Goal: Task Accomplishment & Management: Manage account settings

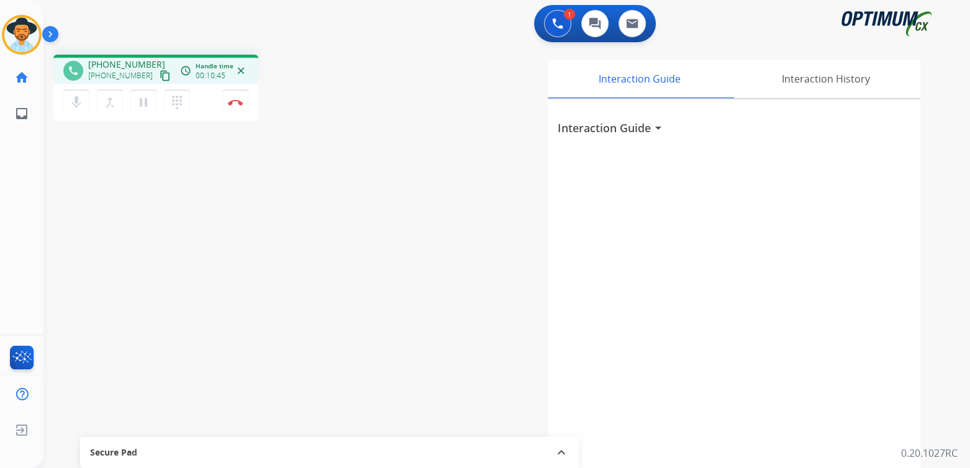
drag, startPoint x: 237, startPoint y: 103, endPoint x: 265, endPoint y: 103, distance: 27.3
click at [237, 103] on img at bounding box center [235, 102] width 15 height 6
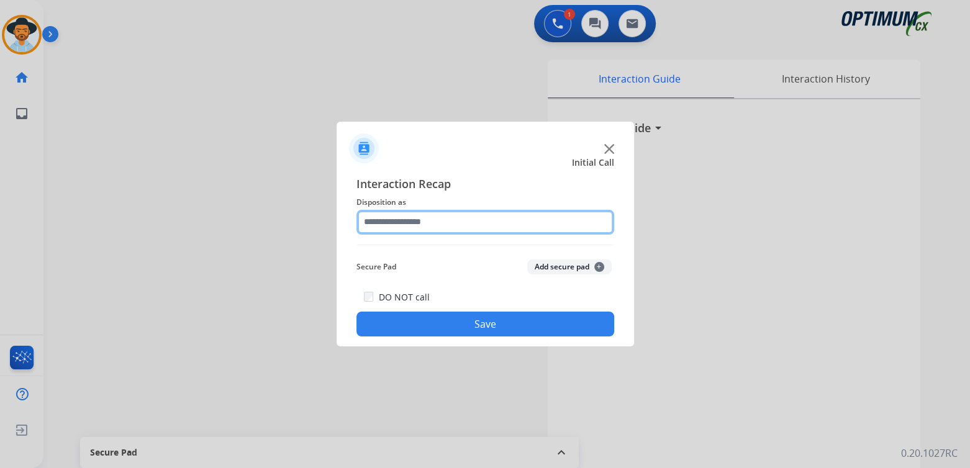
click at [428, 224] on input "text" at bounding box center [485, 222] width 258 height 25
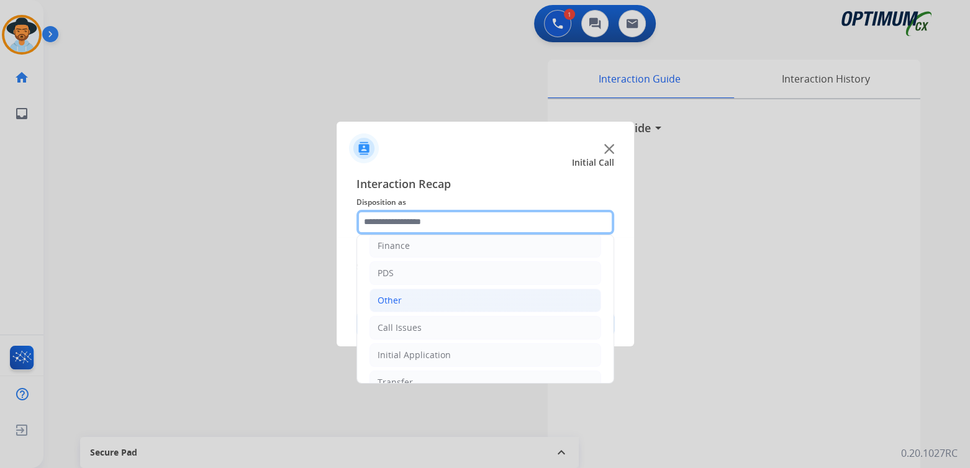
scroll to position [82, 0]
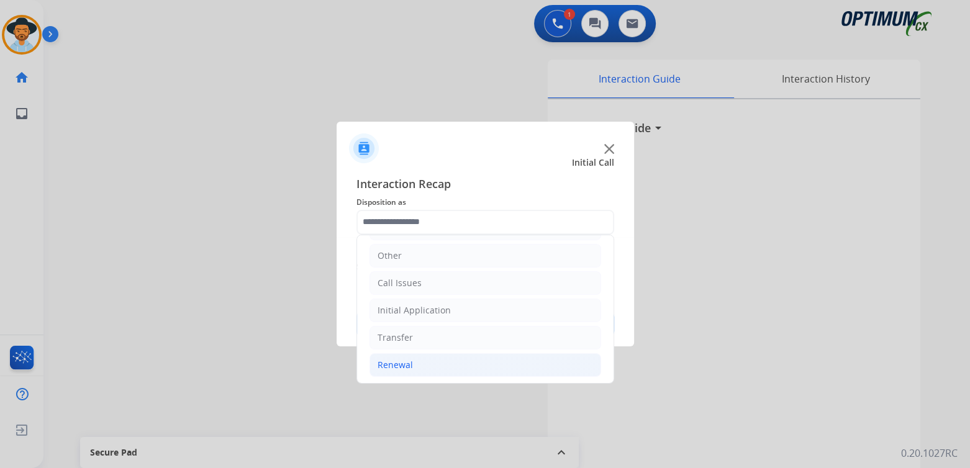
click at [400, 365] on div "Renewal" at bounding box center [395, 365] width 35 height 12
click at [437, 307] on div "Initial Application" at bounding box center [414, 310] width 73 height 12
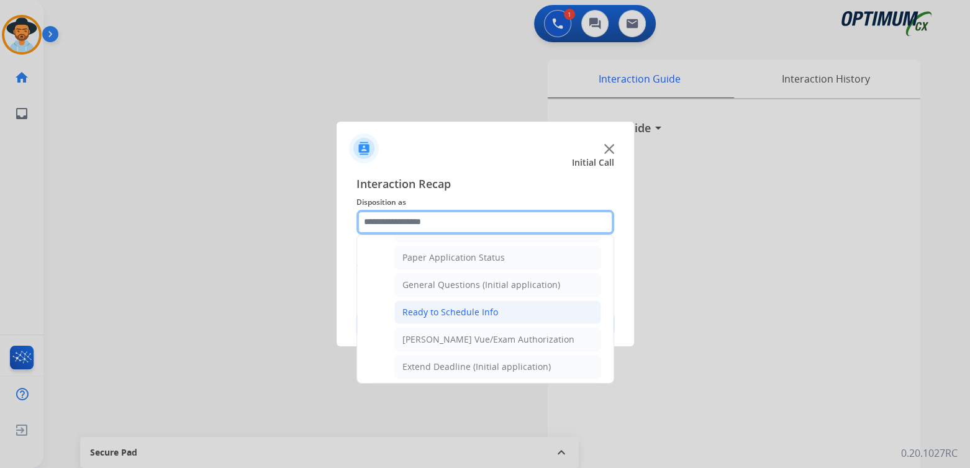
scroll to position [694, 0]
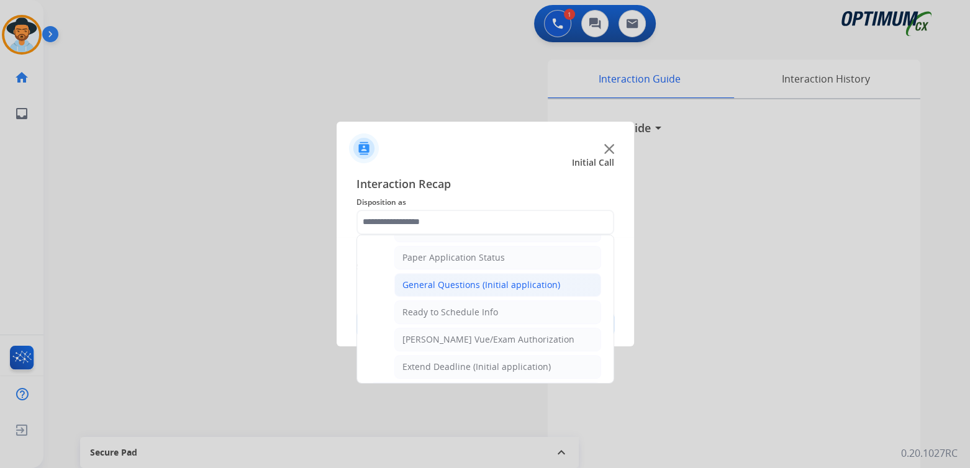
click at [453, 279] on div "General Questions (Initial application)" at bounding box center [481, 285] width 158 height 12
type input "**********"
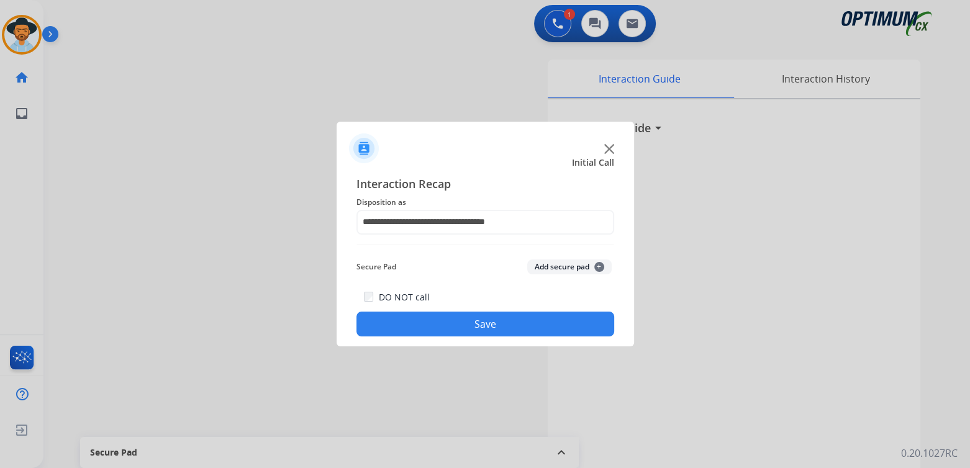
click at [515, 322] on button "Save" at bounding box center [485, 324] width 258 height 25
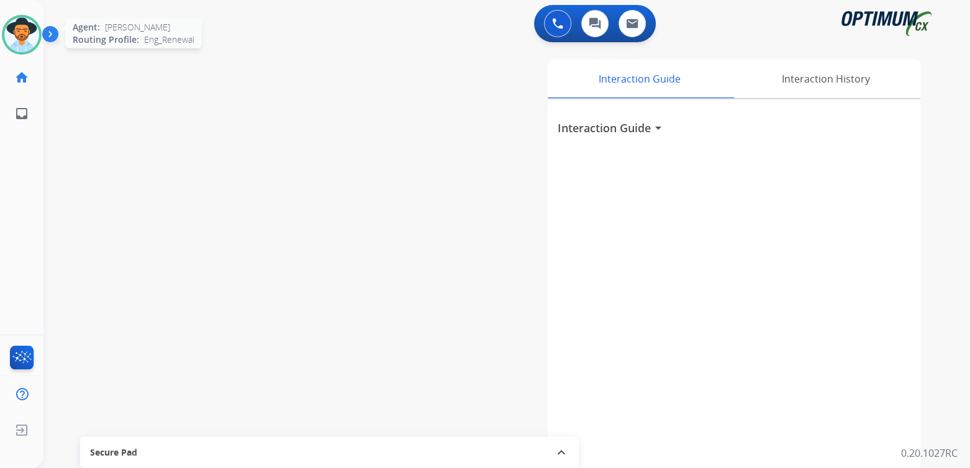
click at [14, 33] on img at bounding box center [21, 34] width 35 height 35
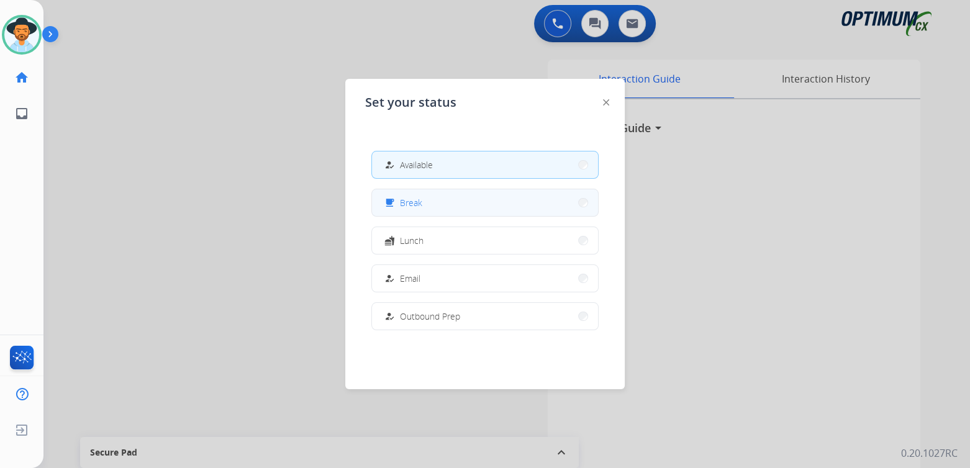
click at [415, 205] on span "Break" at bounding box center [411, 202] width 22 height 13
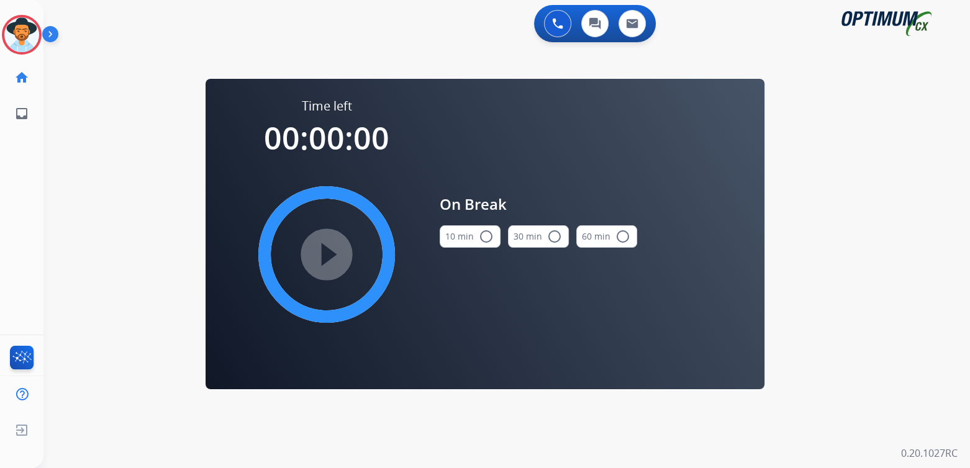
click at [485, 235] on mat-icon "radio_button_unchecked" at bounding box center [486, 236] width 15 height 15
click at [321, 256] on mat-icon "play_circle_filled" at bounding box center [326, 254] width 15 height 15
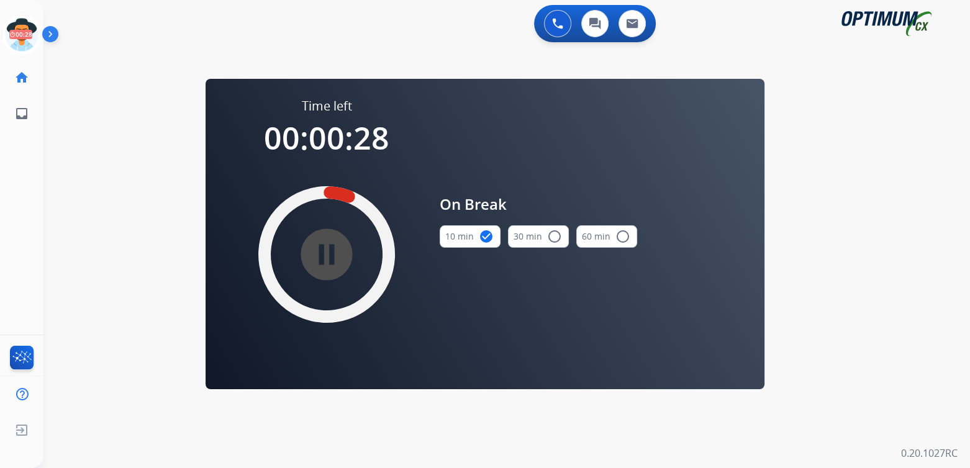
drag, startPoint x: 24, startPoint y: 32, endPoint x: 42, endPoint y: 35, distance: 17.8
click at [24, 31] on icon at bounding box center [22, 35] width 40 height 40
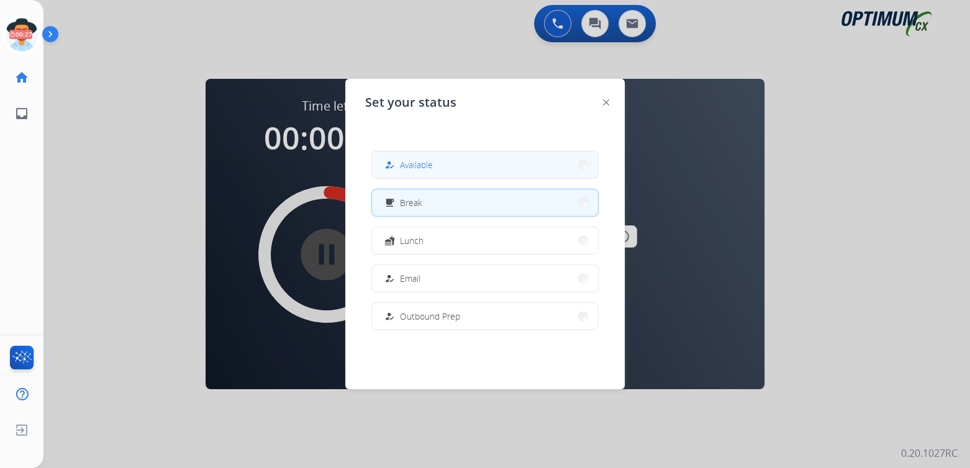
click at [432, 167] on span "Available" at bounding box center [416, 164] width 33 height 13
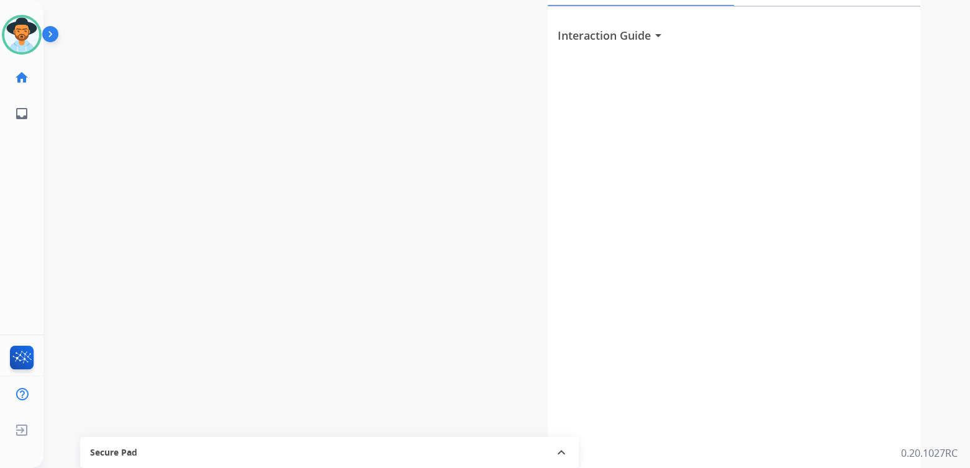
scroll to position [91, 0]
click at [27, 33] on img at bounding box center [21, 34] width 35 height 35
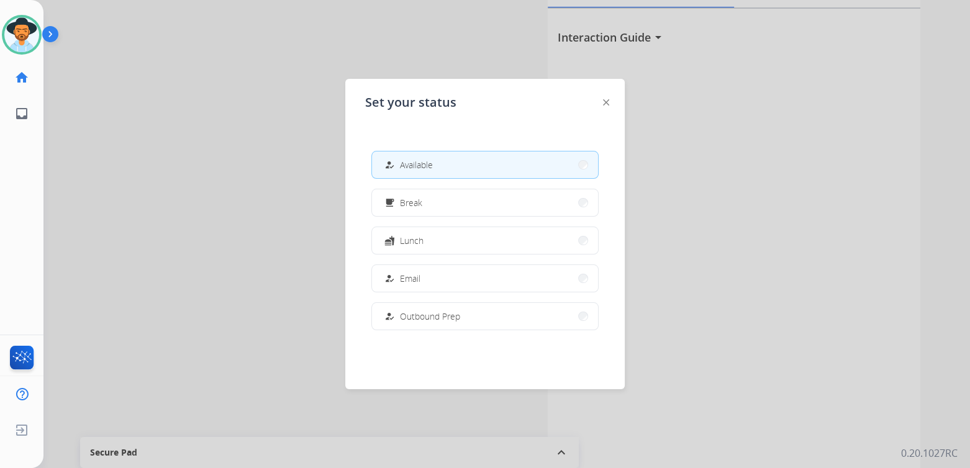
click at [442, 159] on button "how_to_reg Available" at bounding box center [485, 165] width 226 height 27
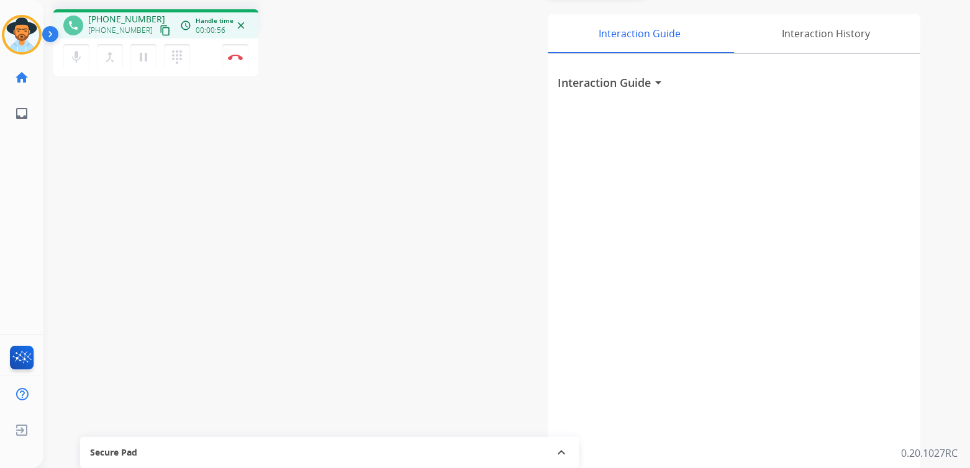
scroll to position [0, 0]
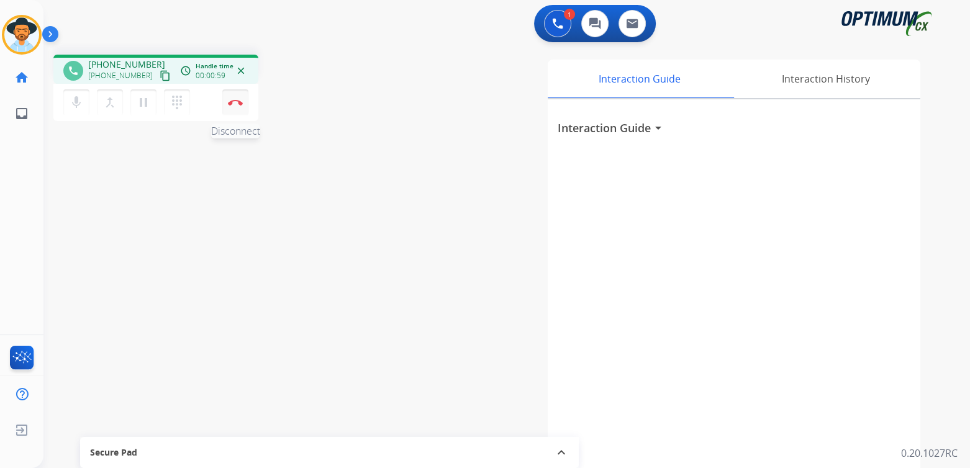
drag, startPoint x: 235, startPoint y: 97, endPoint x: 340, endPoint y: 137, distance: 112.4
click at [232, 97] on button "Disconnect" at bounding box center [235, 102] width 26 height 26
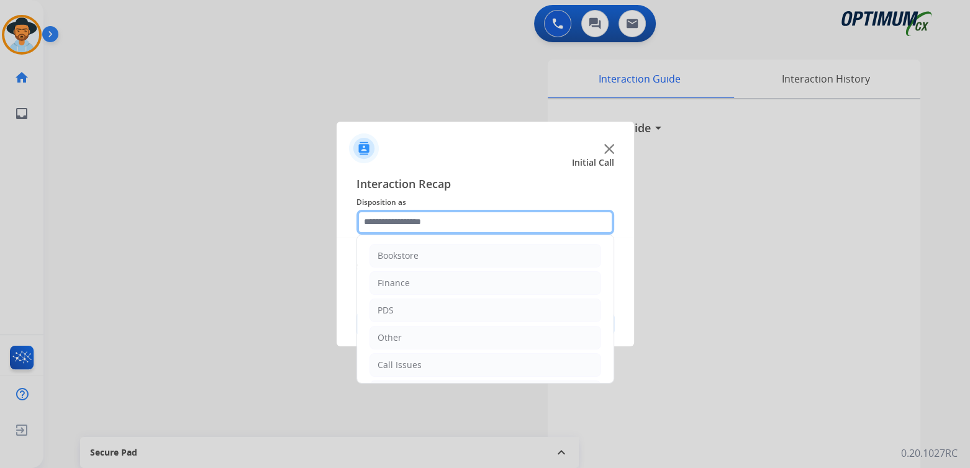
click at [435, 227] on input "text" at bounding box center [485, 222] width 258 height 25
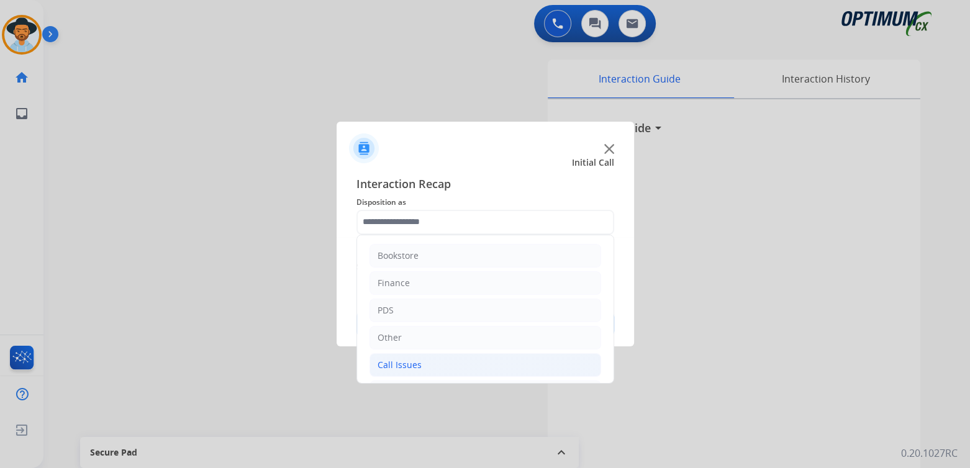
drag, startPoint x: 423, startPoint y: 361, endPoint x: 437, endPoint y: 345, distance: 20.8
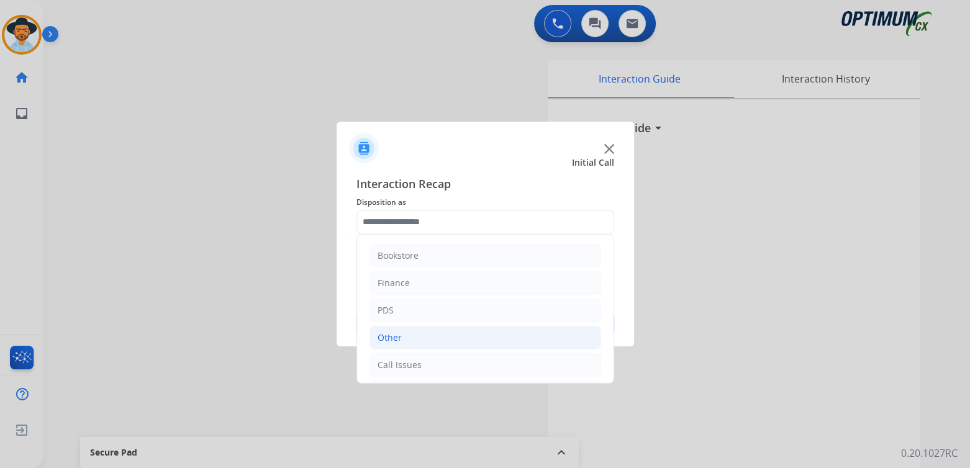
click at [424, 361] on li "Call Issues" at bounding box center [485, 365] width 232 height 24
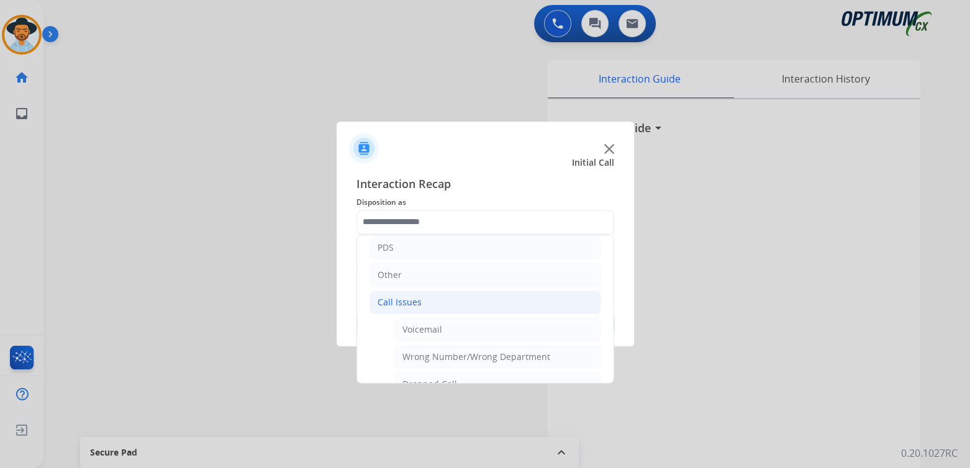
click at [456, 433] on div "Customer Not Responding" at bounding box center [457, 439] width 110 height 12
type input "**********"
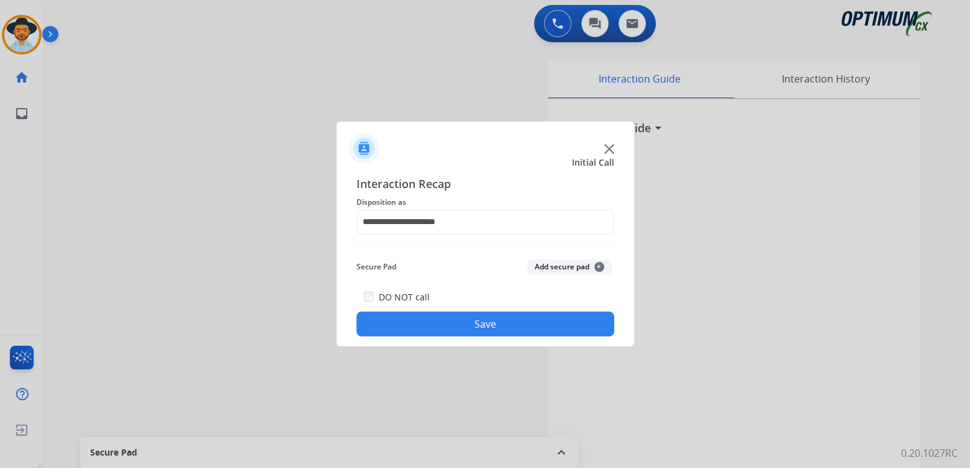
drag, startPoint x: 519, startPoint y: 306, endPoint x: 526, endPoint y: 314, distance: 11.5
click at [523, 310] on div "DO NOT call Save" at bounding box center [485, 312] width 258 height 47
click at [528, 319] on button "Save" at bounding box center [485, 324] width 258 height 25
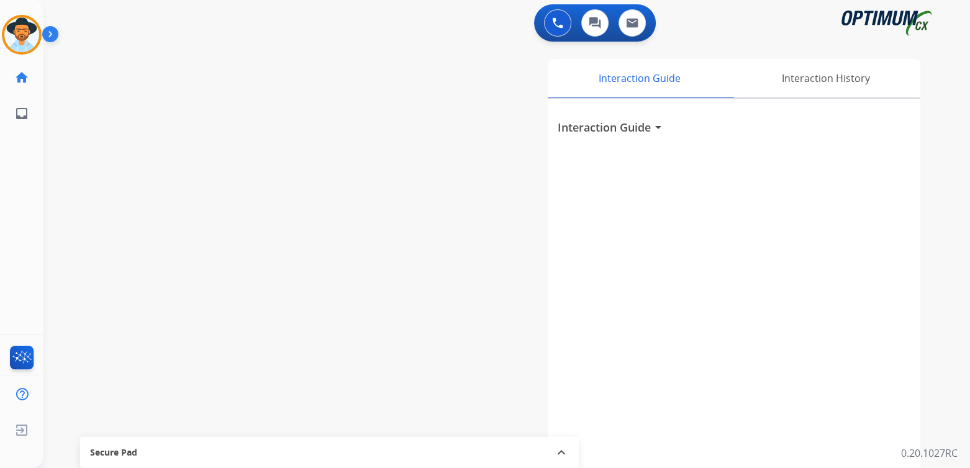
scroll to position [1, 0]
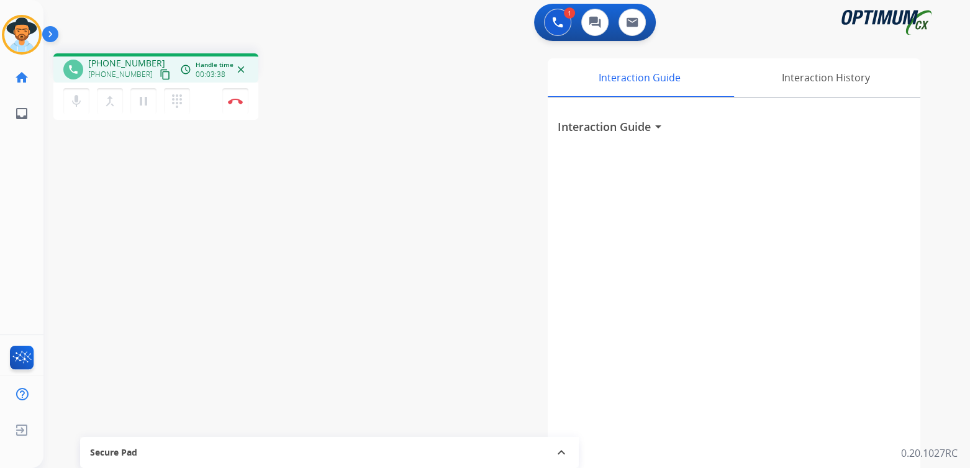
drag, startPoint x: 237, startPoint y: 100, endPoint x: 337, endPoint y: 88, distance: 100.7
click at [237, 100] on img at bounding box center [235, 101] width 15 height 6
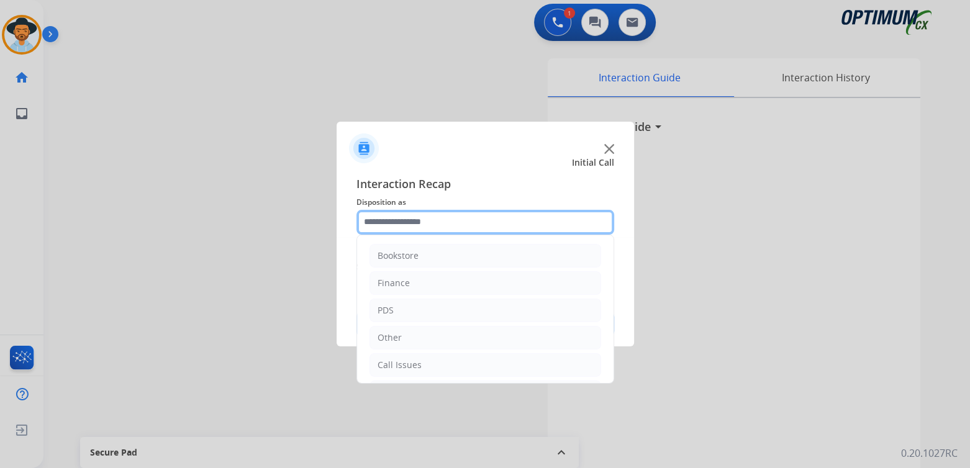
click at [430, 228] on input "text" at bounding box center [485, 222] width 258 height 25
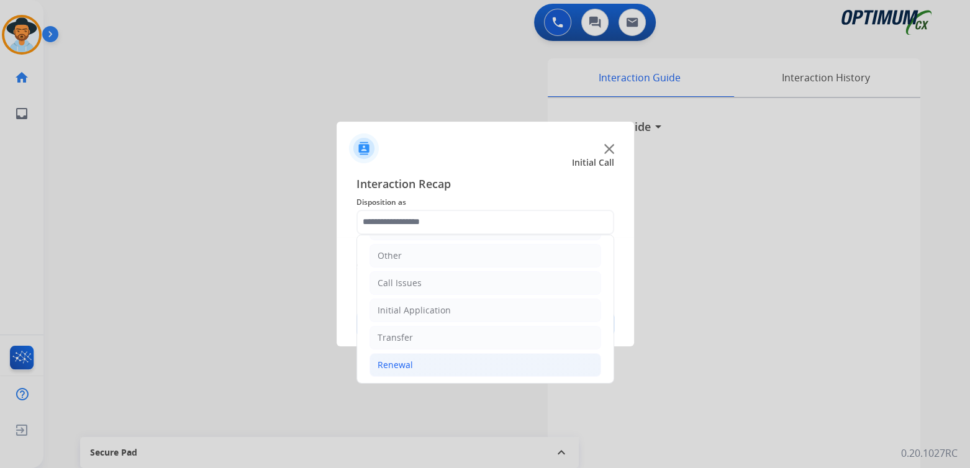
click at [397, 367] on div "Renewal" at bounding box center [395, 365] width 35 height 12
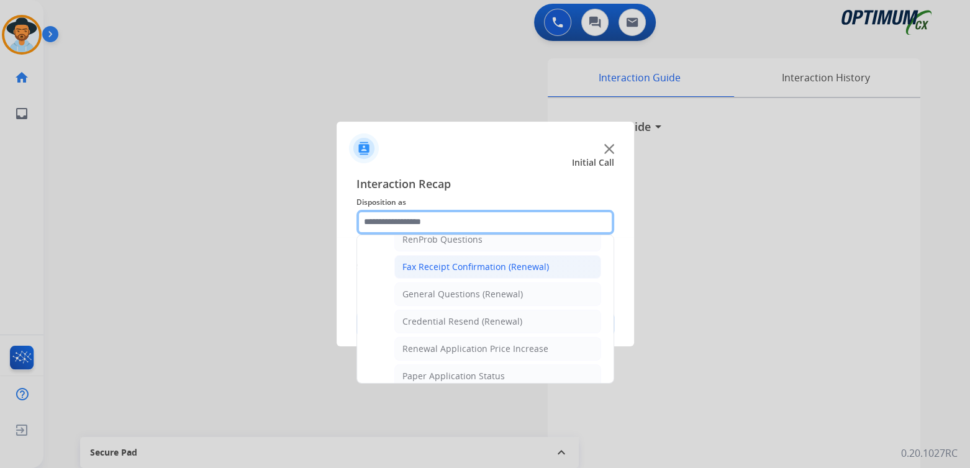
scroll to position [330, 0]
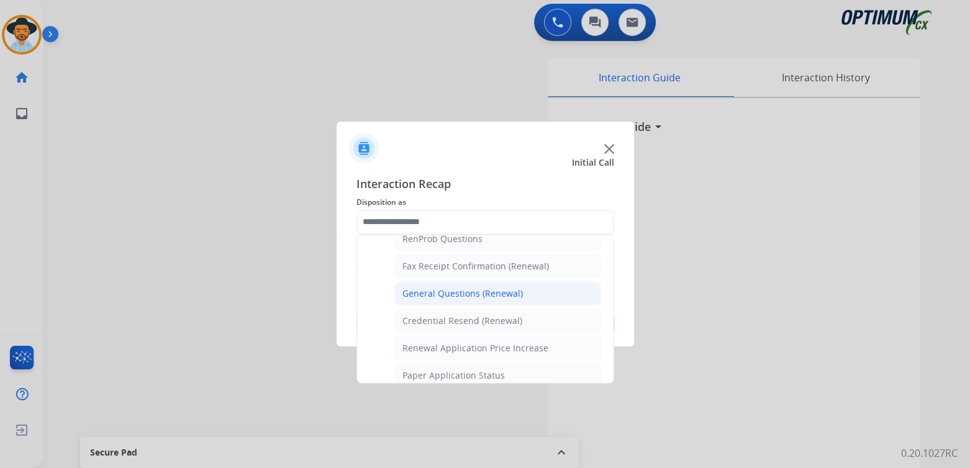
click at [435, 289] on div "General Questions (Renewal)" at bounding box center [462, 294] width 120 height 12
type input "**********"
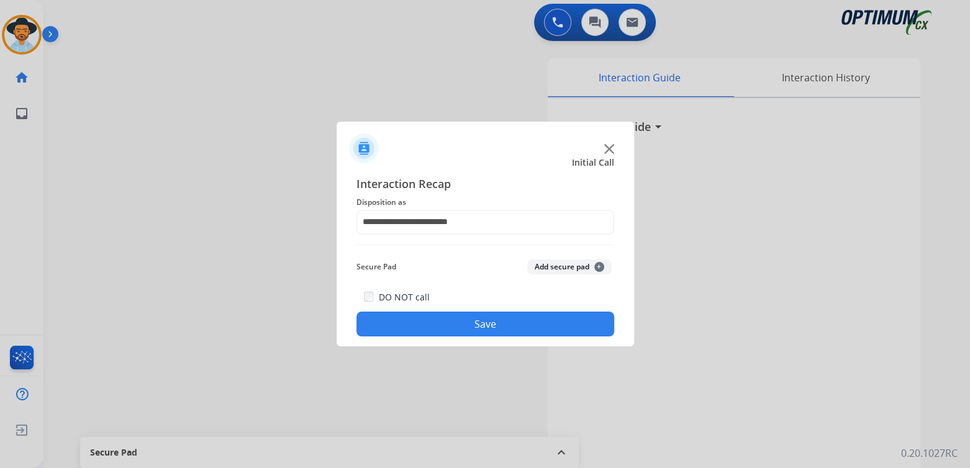
click at [497, 332] on button "Save" at bounding box center [485, 324] width 258 height 25
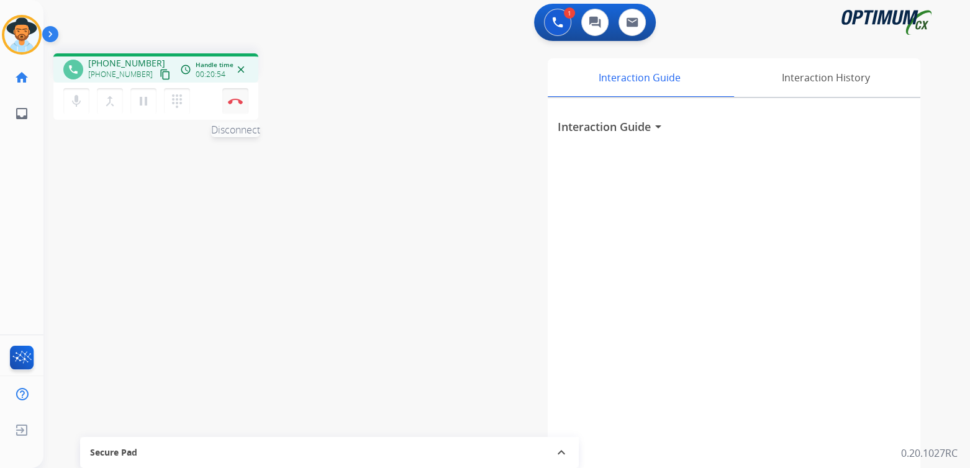
click at [240, 98] on img at bounding box center [235, 101] width 15 height 6
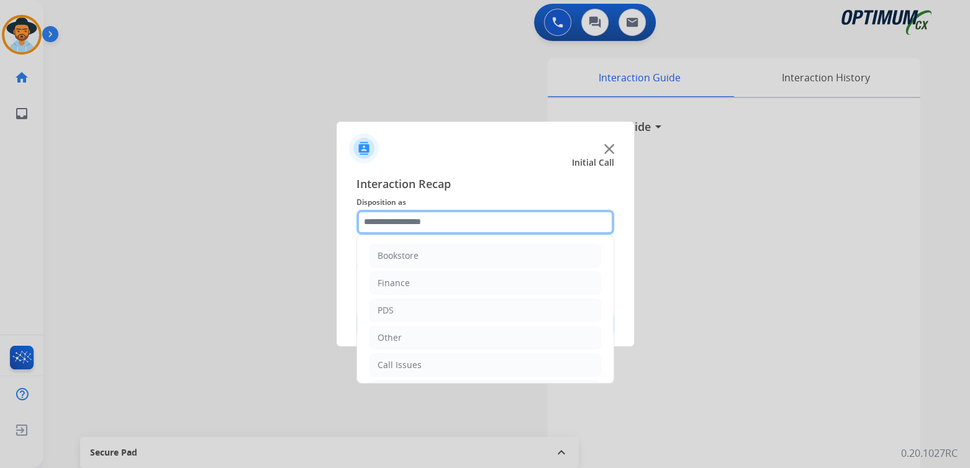
click at [414, 227] on input "text" at bounding box center [485, 222] width 258 height 25
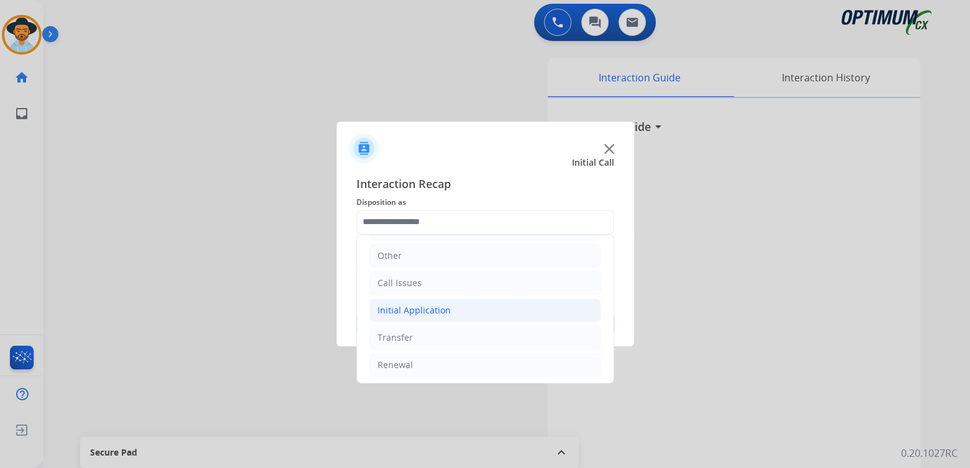
click at [419, 304] on div "Initial Application" at bounding box center [414, 310] width 73 height 12
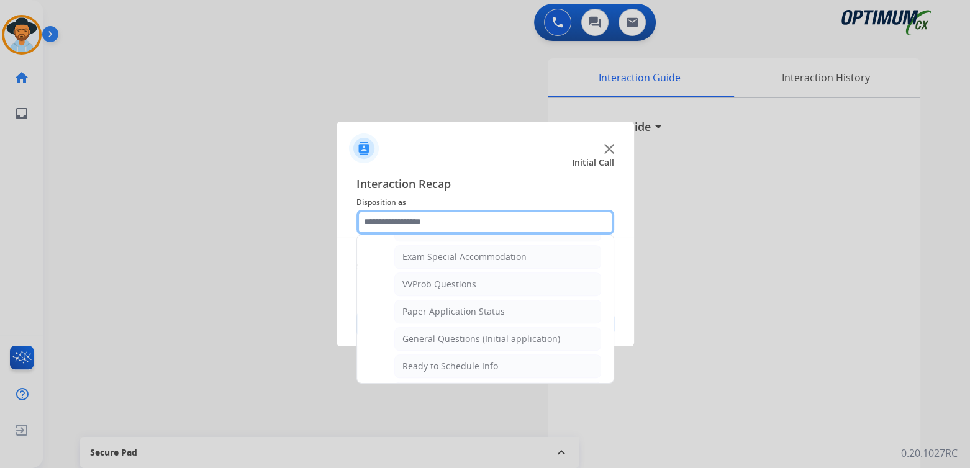
scroll to position [640, 0]
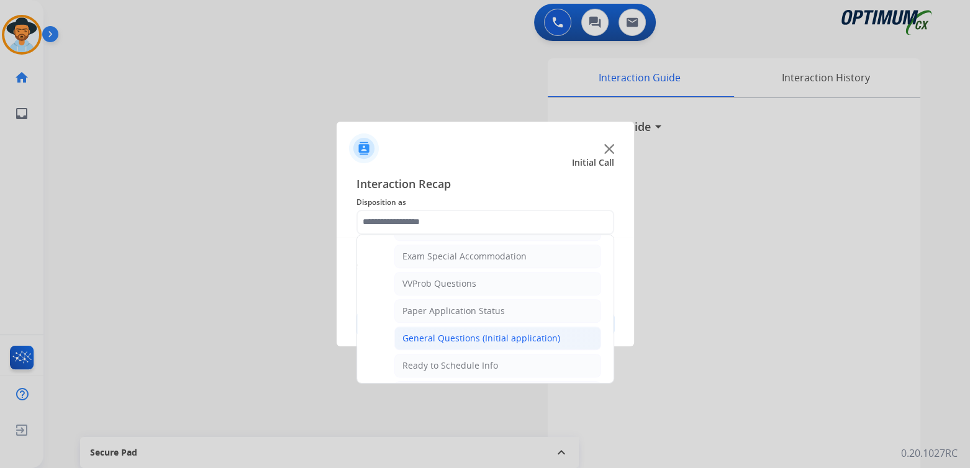
click at [435, 333] on div "General Questions (Initial application)" at bounding box center [481, 338] width 158 height 12
type input "**********"
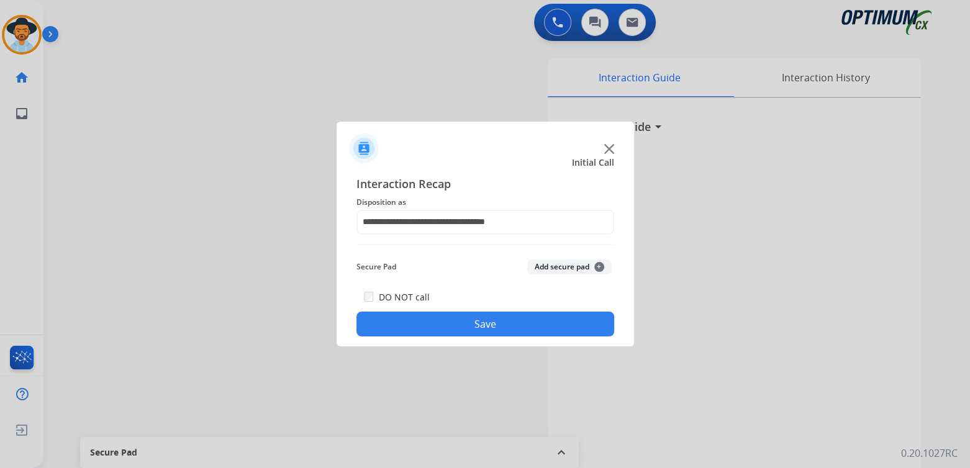
click at [492, 337] on div "**********" at bounding box center [485, 256] width 297 height 182
click at [448, 332] on button "Save" at bounding box center [485, 324] width 258 height 25
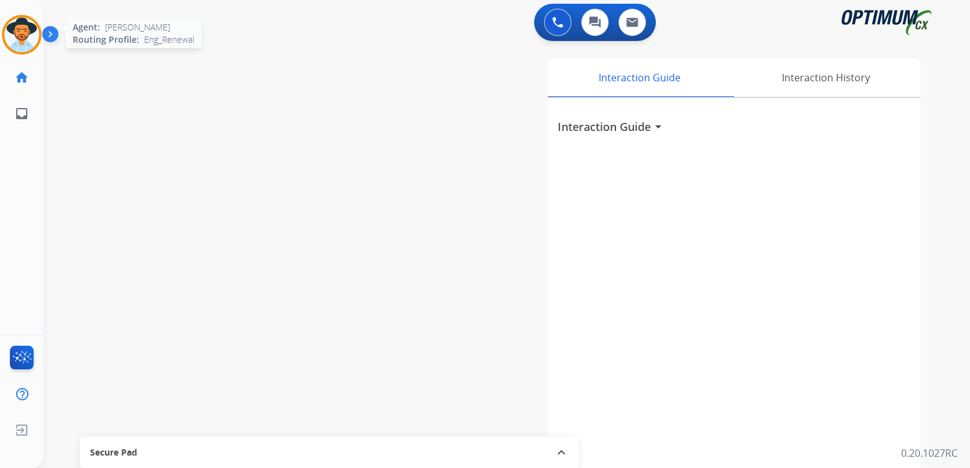
click at [26, 31] on img at bounding box center [21, 34] width 35 height 35
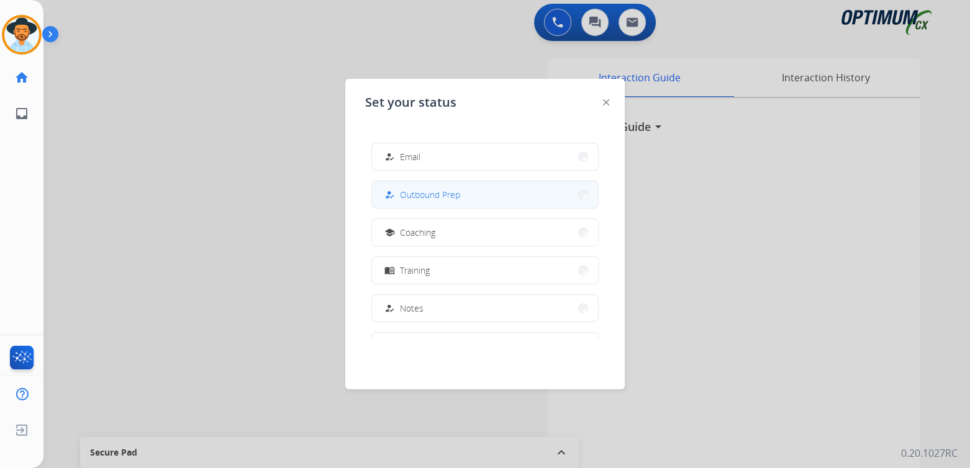
scroll to position [122, 0]
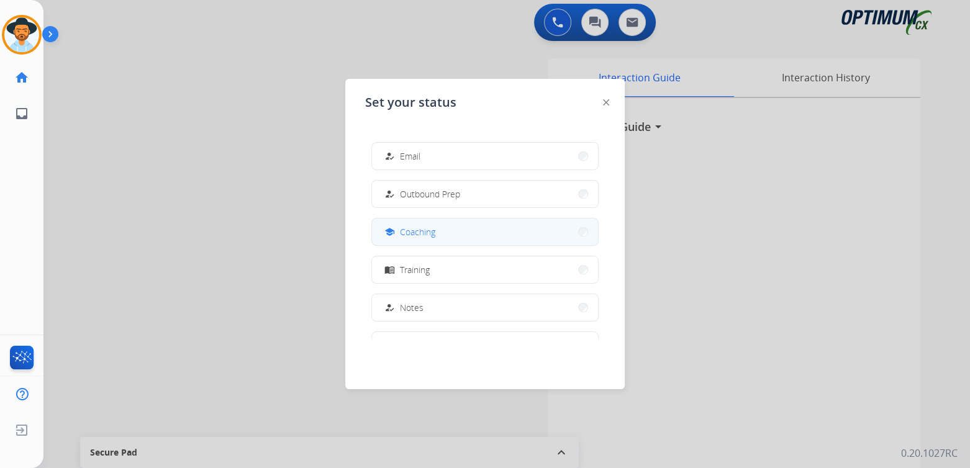
click at [427, 235] on span "Coaching" at bounding box center [417, 231] width 35 height 13
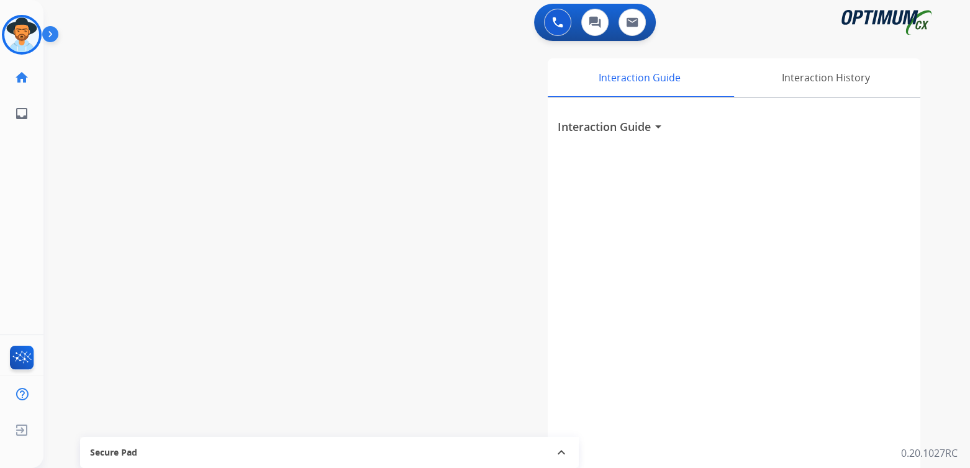
drag, startPoint x: 959, startPoint y: 363, endPoint x: 987, endPoint y: 306, distance: 64.2
click at [948, 322] on div "0 Voice Interactions 0 Chat Interactions 0 Email Interactions swap_horiz Break …" at bounding box center [506, 234] width 926 height 468
click at [969, 306] on html "Outbound call Quit Outbound call Quit Schedule interaction + Add to my list Cus…" at bounding box center [485, 234] width 970 height 468
drag, startPoint x: 813, startPoint y: 372, endPoint x: 850, endPoint y: 344, distance: 46.1
click at [817, 358] on div "Interaction Guide arrow_drop_down" at bounding box center [734, 329] width 373 height 463
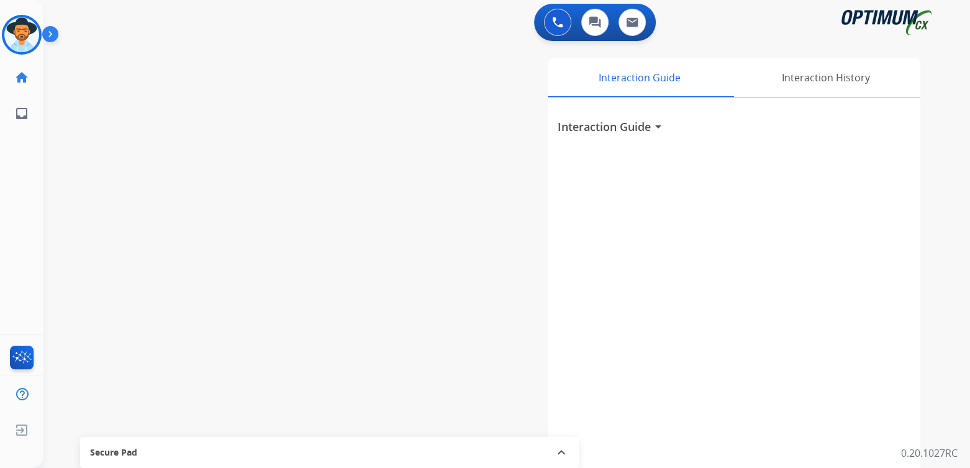
click at [850, 344] on div "Interaction Guide arrow_drop_down" at bounding box center [734, 329] width 373 height 463
click at [19, 359] on img at bounding box center [21, 360] width 29 height 29
drag, startPoint x: 30, startPoint y: 31, endPoint x: 38, endPoint y: 31, distance: 8.1
click at [30, 31] on img at bounding box center [21, 34] width 35 height 35
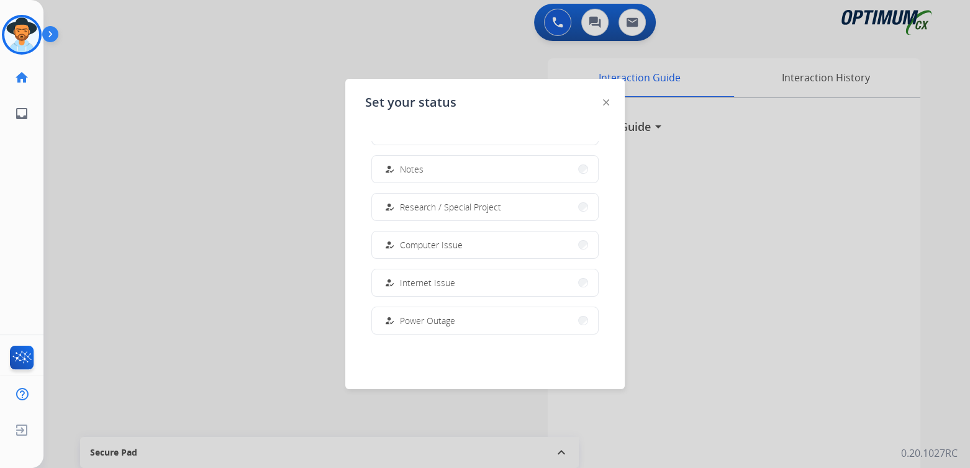
scroll to position [309, 0]
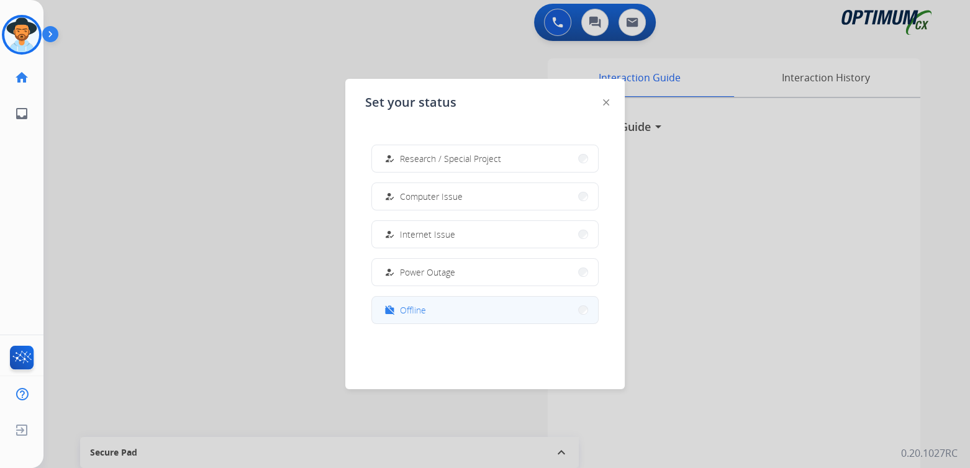
click at [412, 313] on span "Offline" at bounding box center [413, 310] width 26 height 13
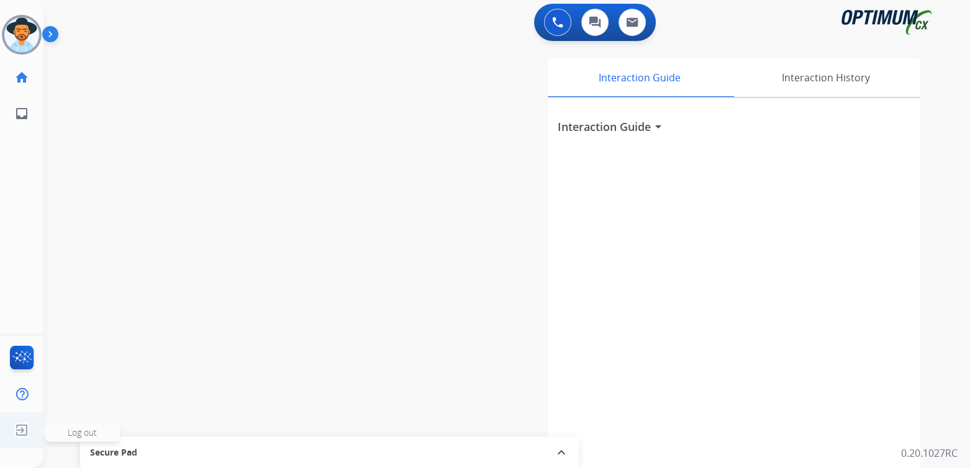
click at [75, 434] on span "Log out" at bounding box center [82, 433] width 29 height 12
